Goal: Task Accomplishment & Management: Manage account settings

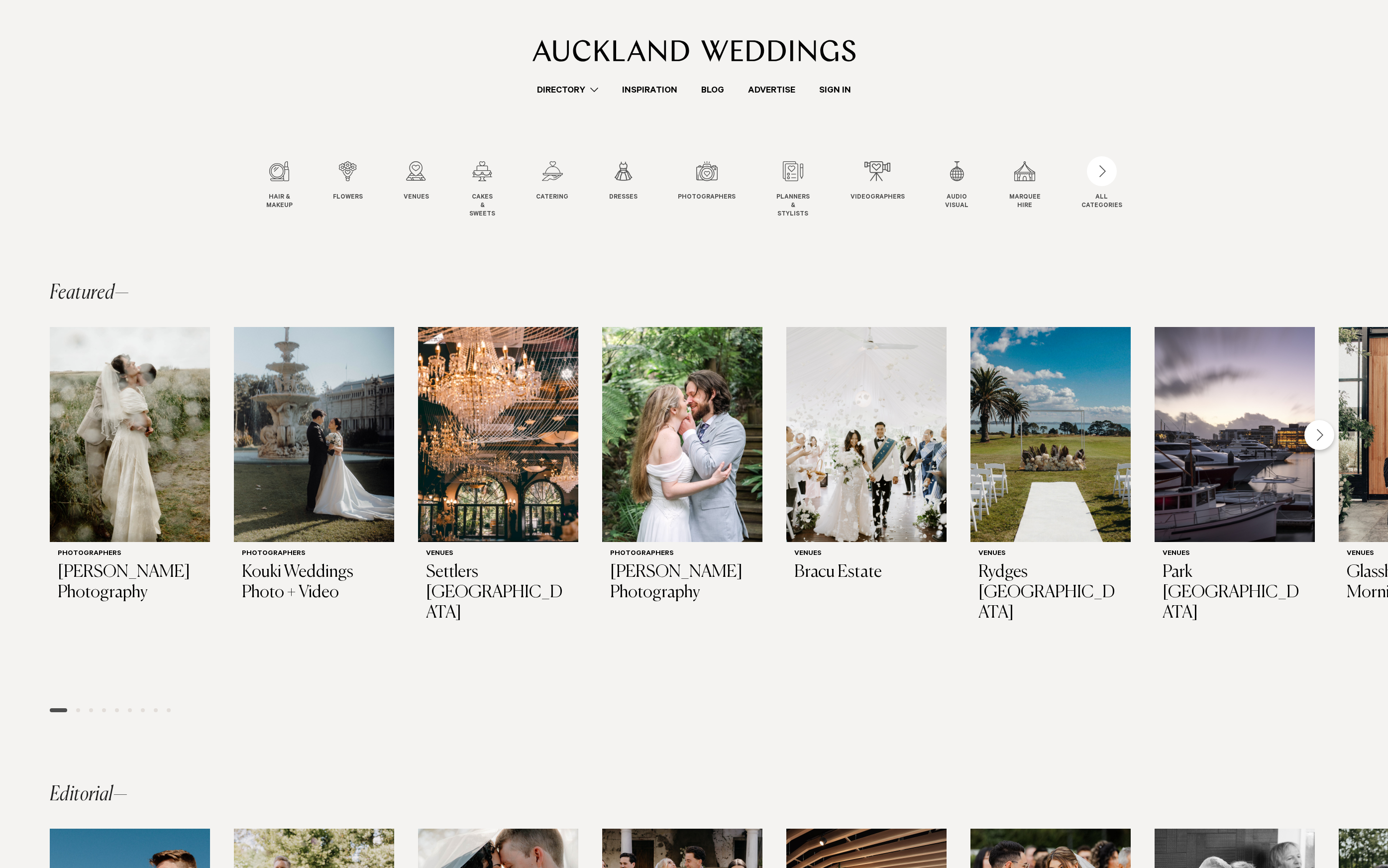
click at [834, 88] on link "Sign In" at bounding box center [835, 90] width 56 height 14
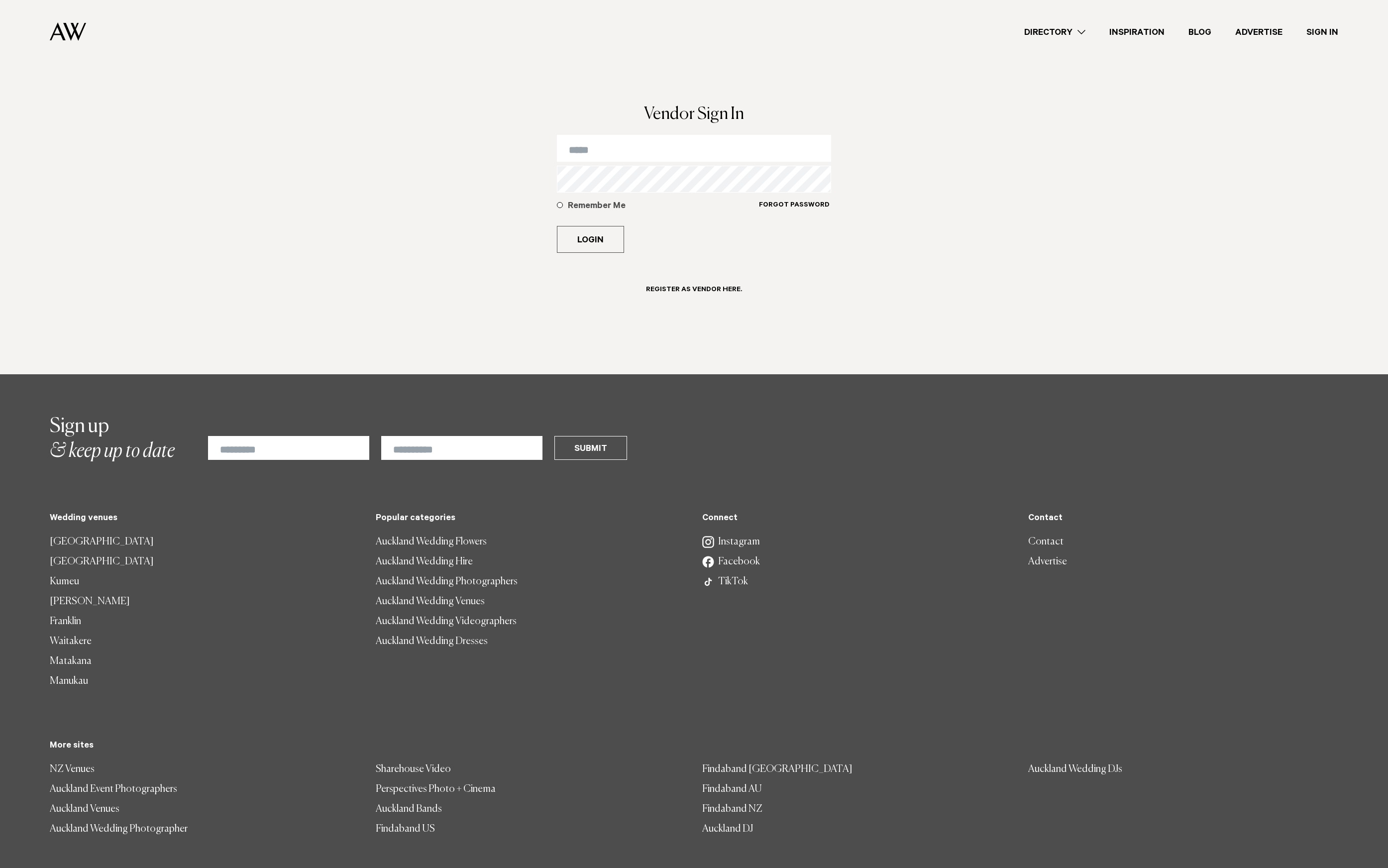
click at [644, 164] on form "Remember Me Forgot Password Login Register as Vendor here." at bounding box center [694, 229] width 275 height 189
click at [647, 161] on input "email" at bounding box center [694, 148] width 275 height 27
click at [655, 154] on input "email" at bounding box center [694, 148] width 275 height 27
type input "**********"
click at [557, 226] on button "Login" at bounding box center [590, 239] width 67 height 27
